Goal: Task Accomplishment & Management: Use online tool/utility

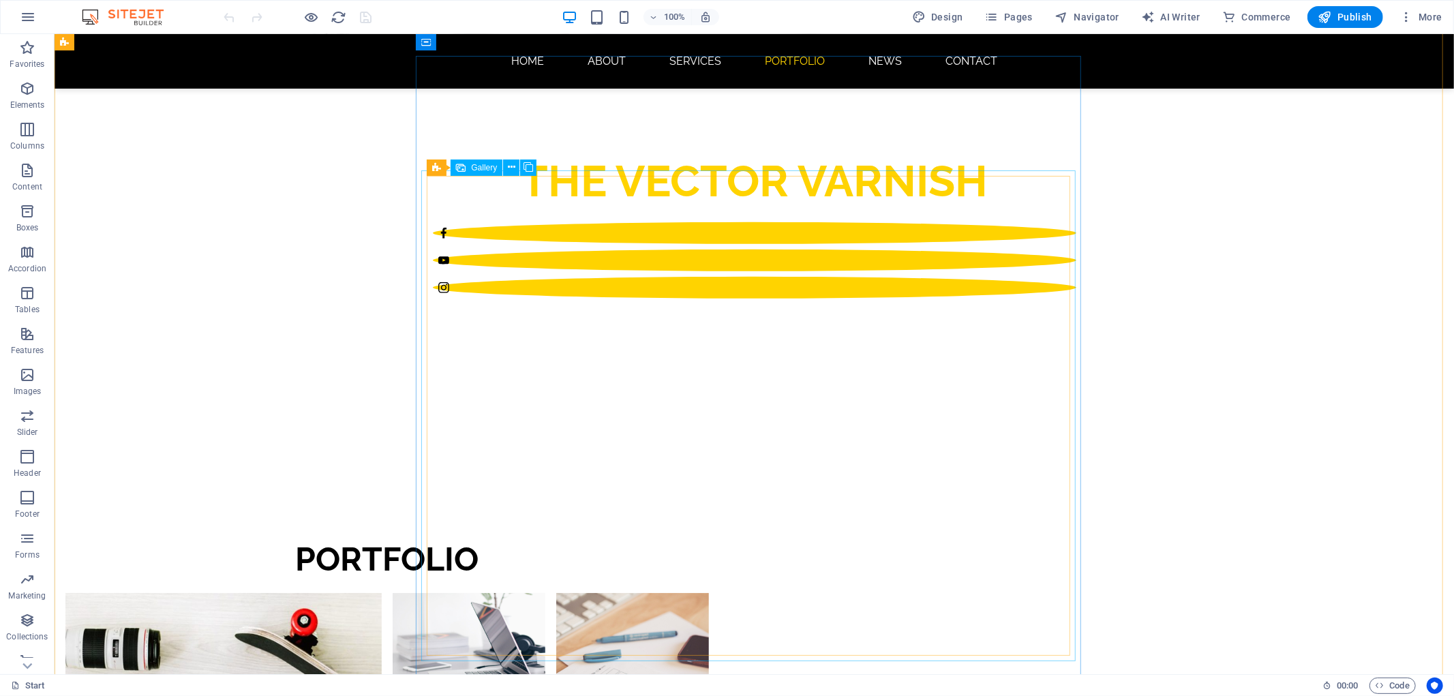
scroll to position [605, 0]
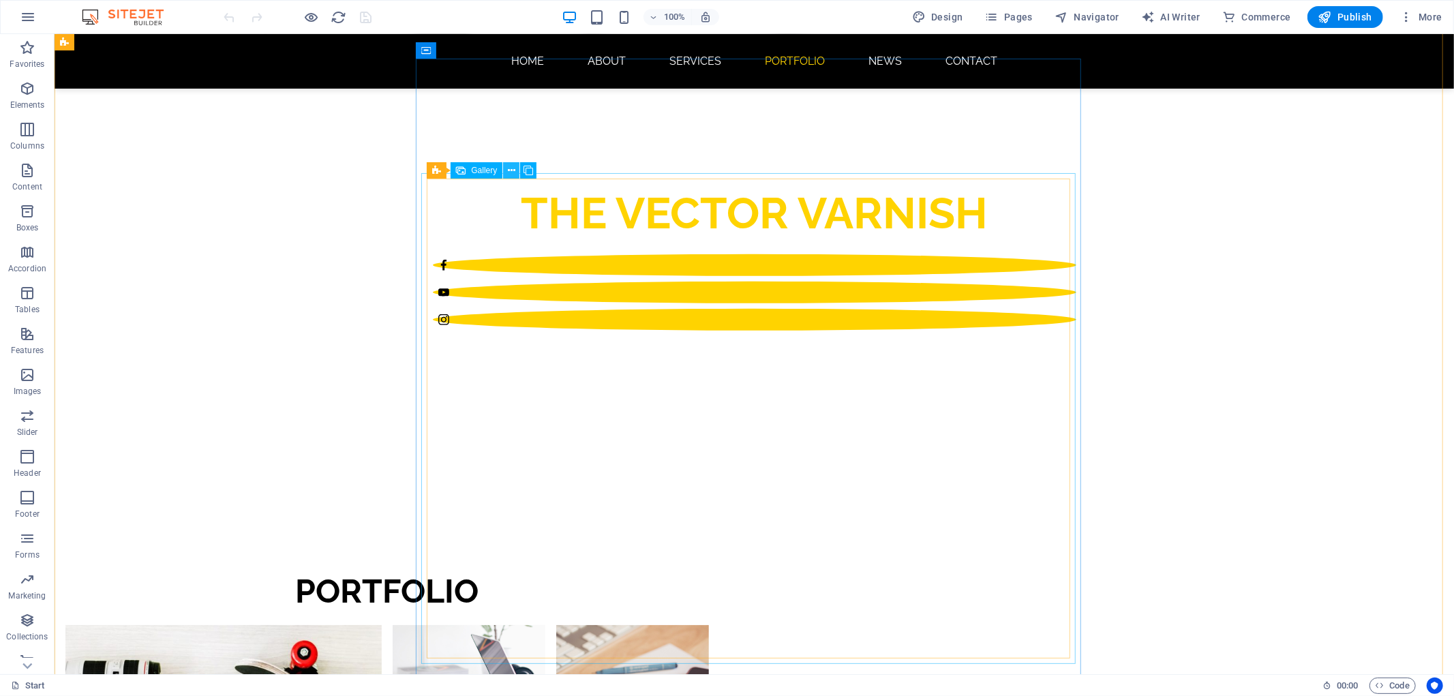
click at [513, 171] on icon at bounding box center [511, 171] width 7 height 14
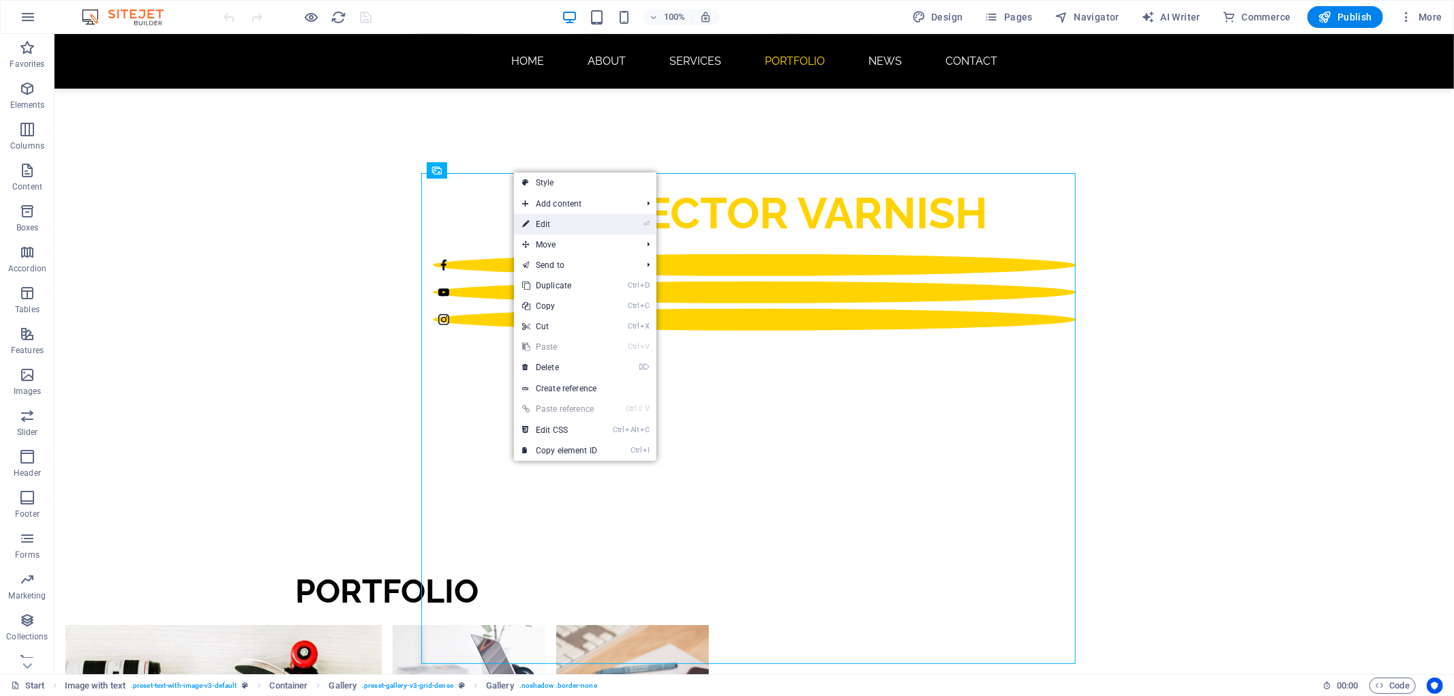
click at [554, 220] on link "⏎ Edit" at bounding box center [559, 224] width 91 height 20
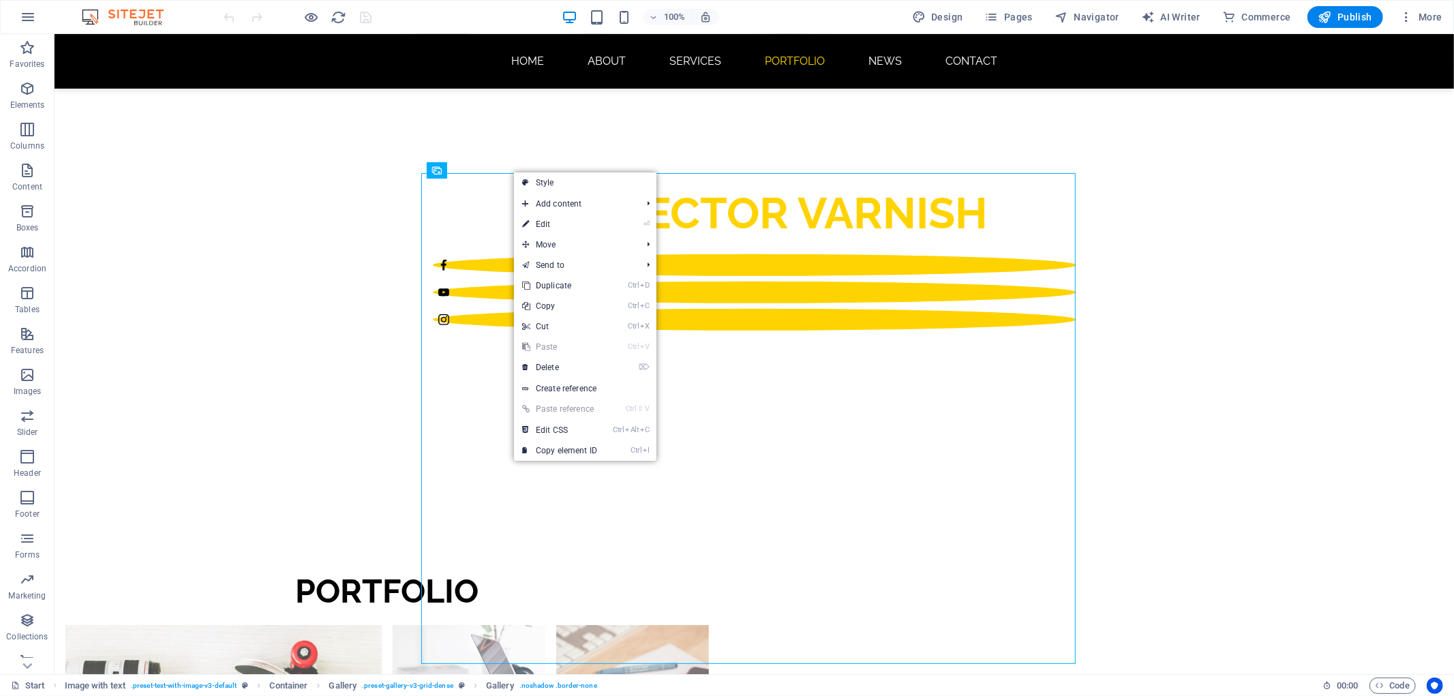
select select "4"
select select "px"
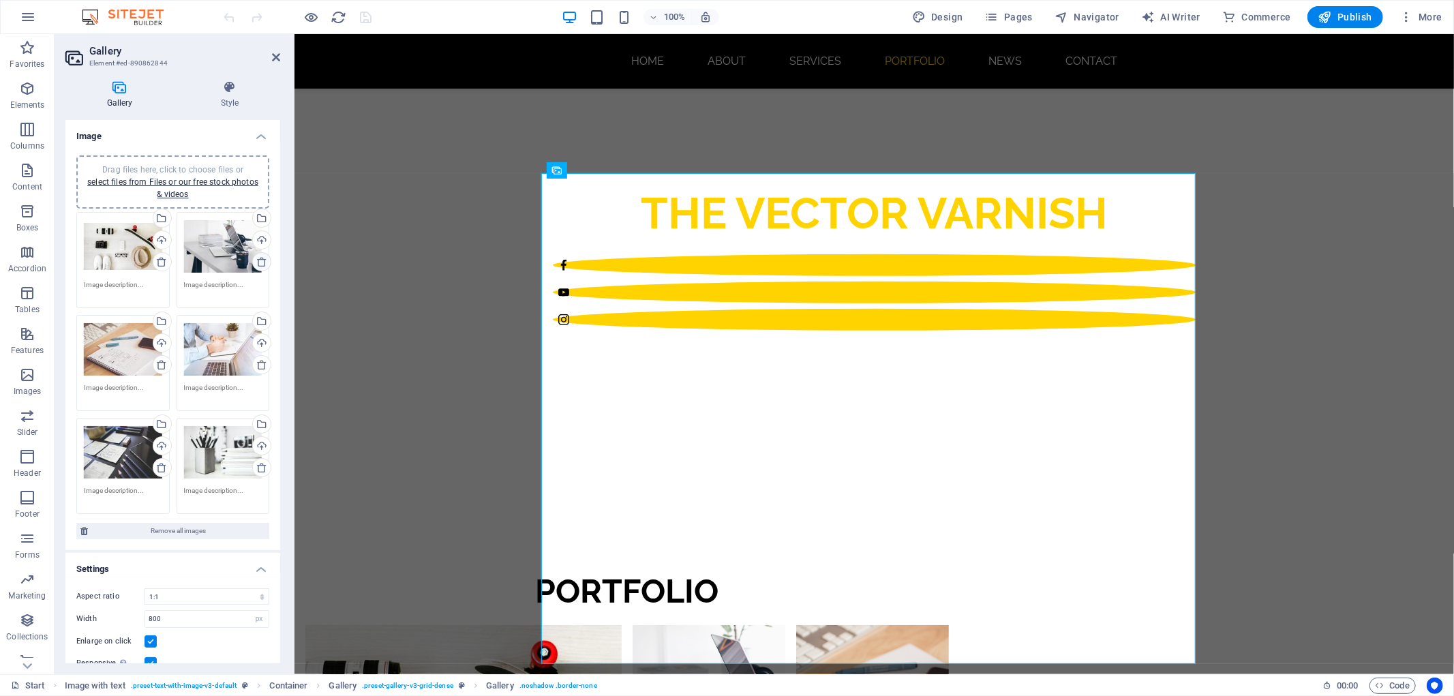
click at [260, 261] on icon at bounding box center [261, 261] width 11 height 11
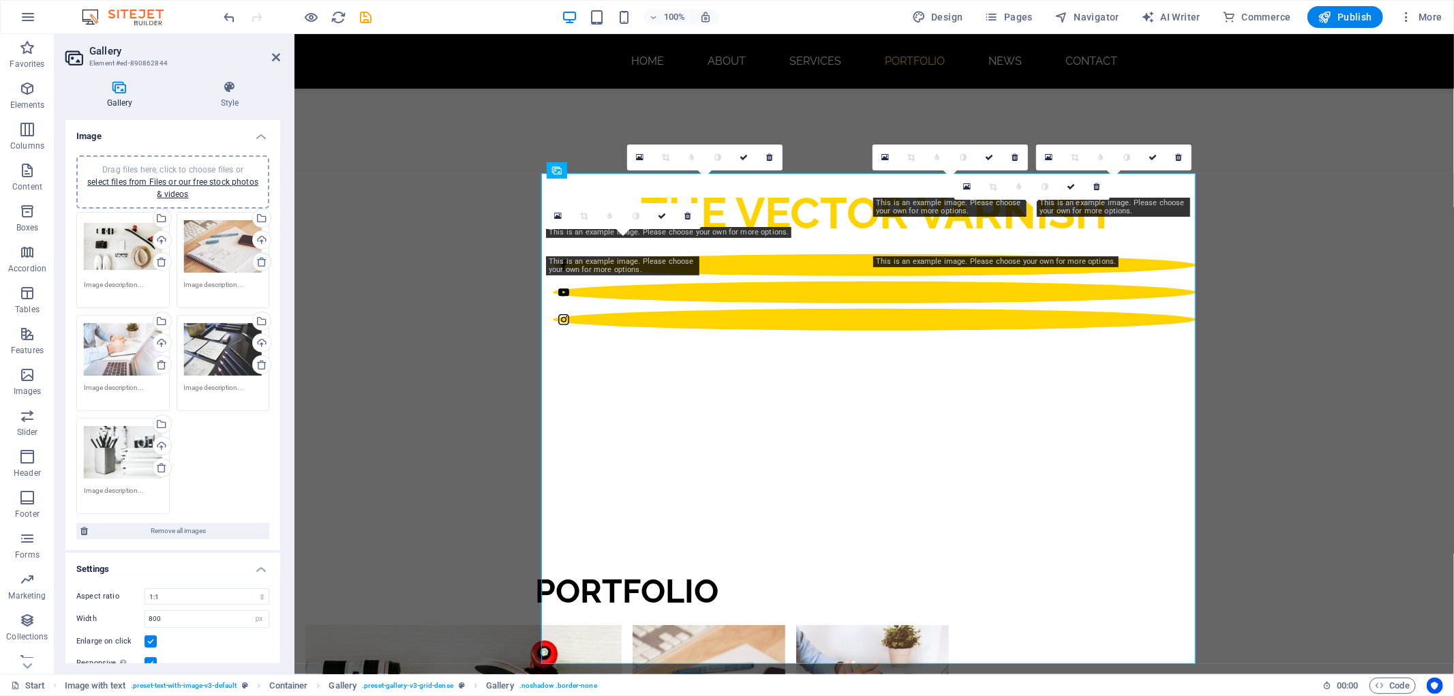
click at [263, 260] on icon at bounding box center [261, 261] width 11 height 11
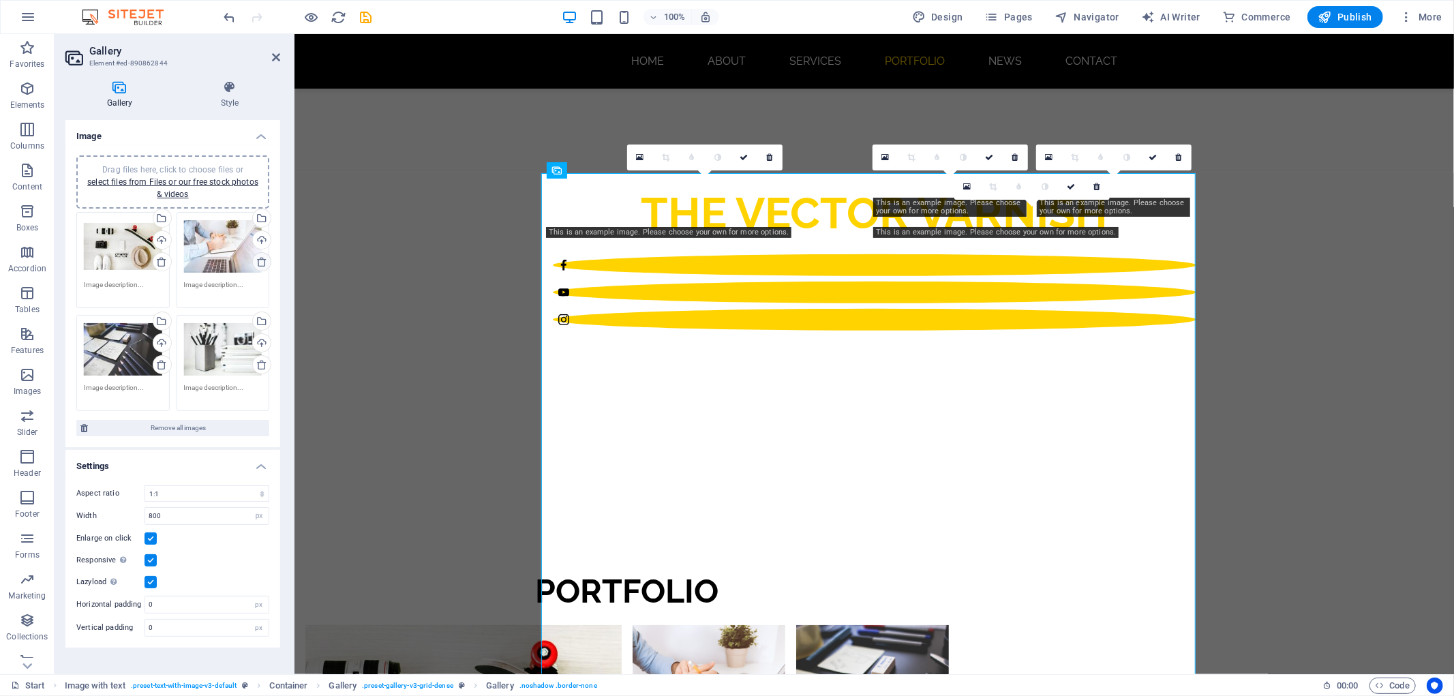
click at [260, 258] on icon at bounding box center [261, 261] width 11 height 11
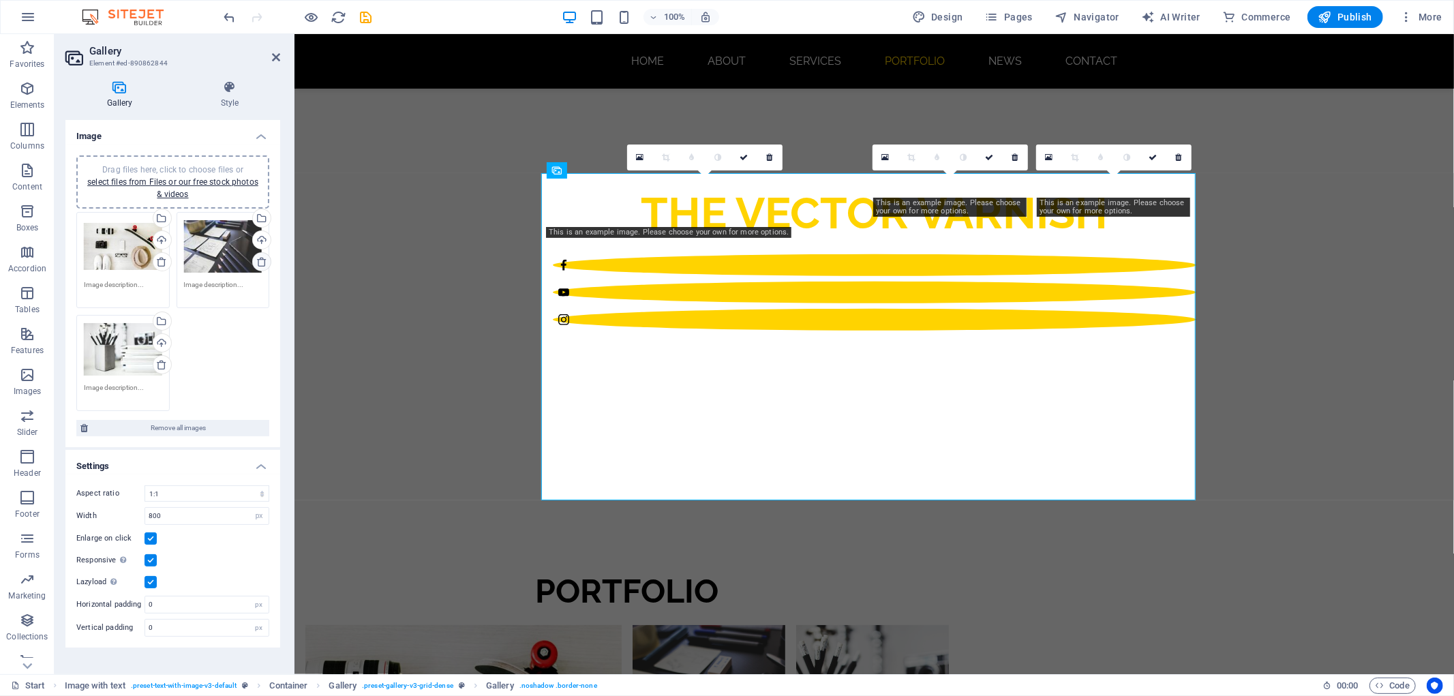
click at [260, 258] on icon at bounding box center [261, 261] width 11 height 11
